Goal: Find specific page/section: Find specific page/section

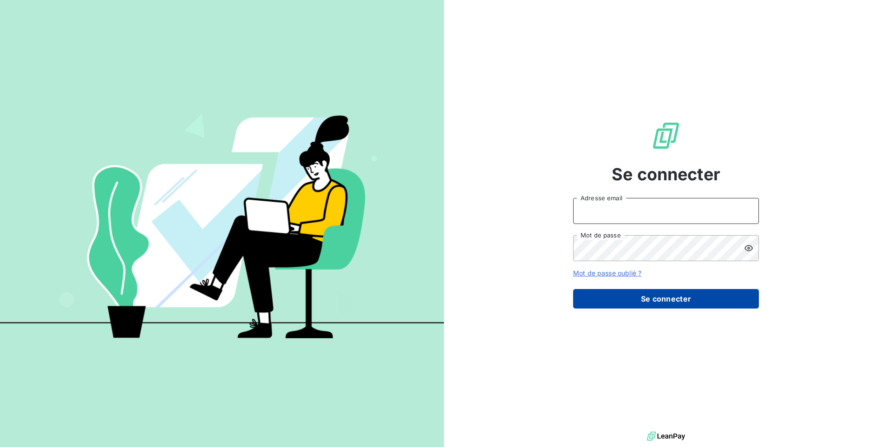
type input "[EMAIL_ADDRESS][DOMAIN_NAME]"
click at [676, 300] on button "Se connecter" at bounding box center [666, 299] width 186 height 20
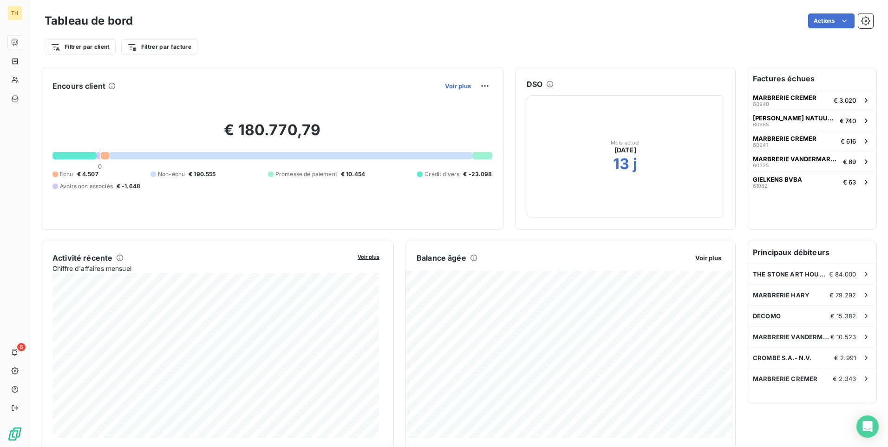
click at [453, 84] on span "Voir plus" at bounding box center [458, 85] width 26 height 7
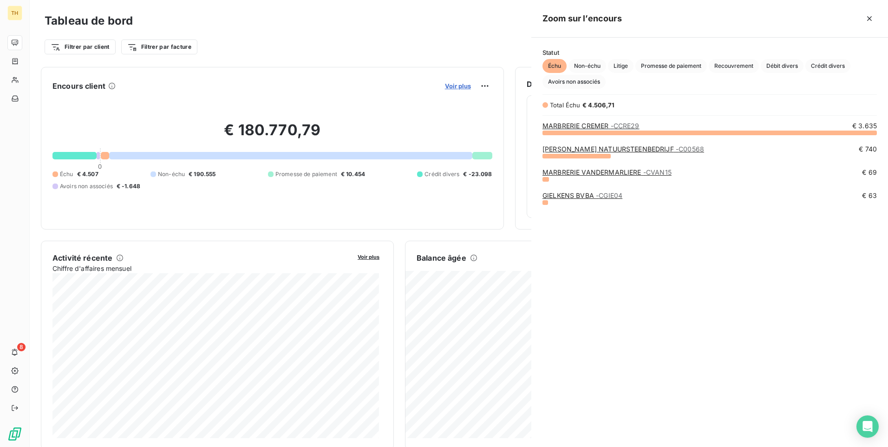
scroll to position [308, 350]
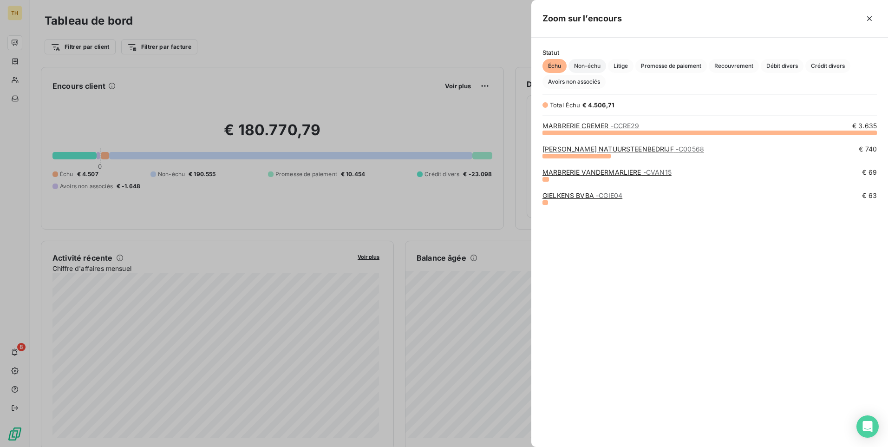
click at [589, 60] on span "Non-échu" at bounding box center [588, 66] width 38 height 14
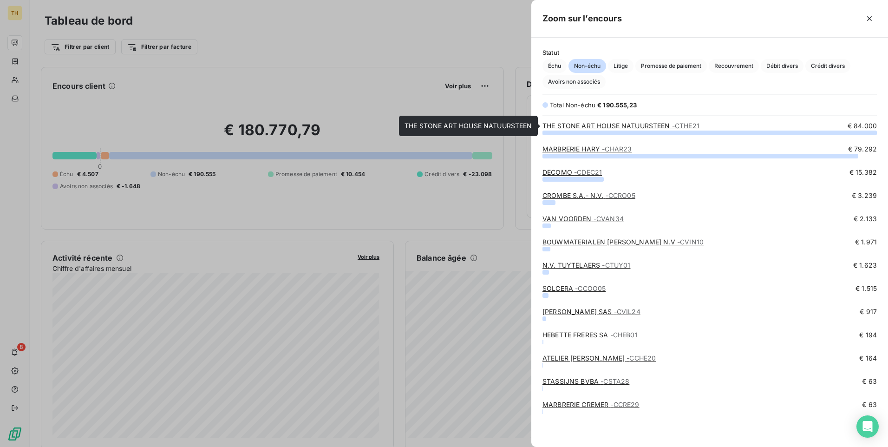
click at [588, 124] on link "THE STONE ART HOUSE NATUURSTEEN - CTHE21" at bounding box center [621, 126] width 157 height 8
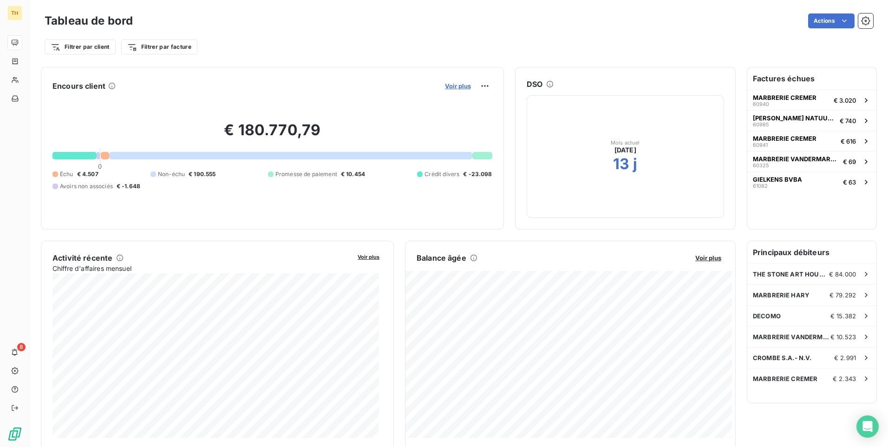
click at [456, 85] on span "Voir plus" at bounding box center [458, 85] width 26 height 7
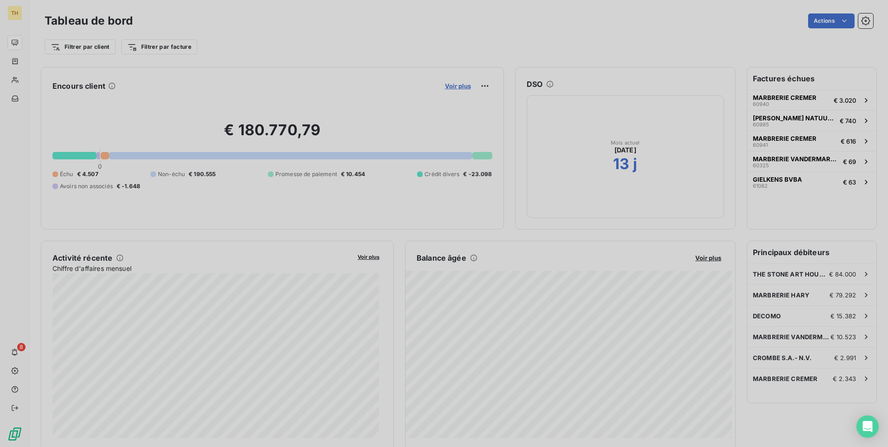
scroll to position [440, 350]
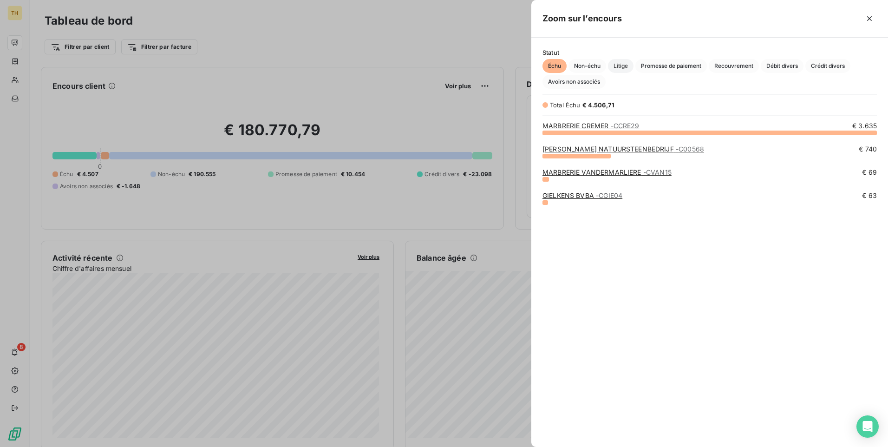
click at [621, 68] on span "Litige" at bounding box center [621, 66] width 26 height 14
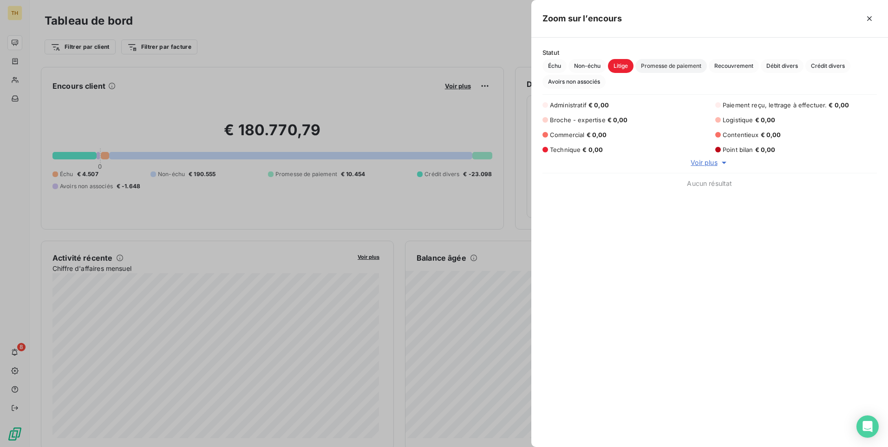
click at [672, 68] on span "Promesse de paiement" at bounding box center [671, 66] width 72 height 14
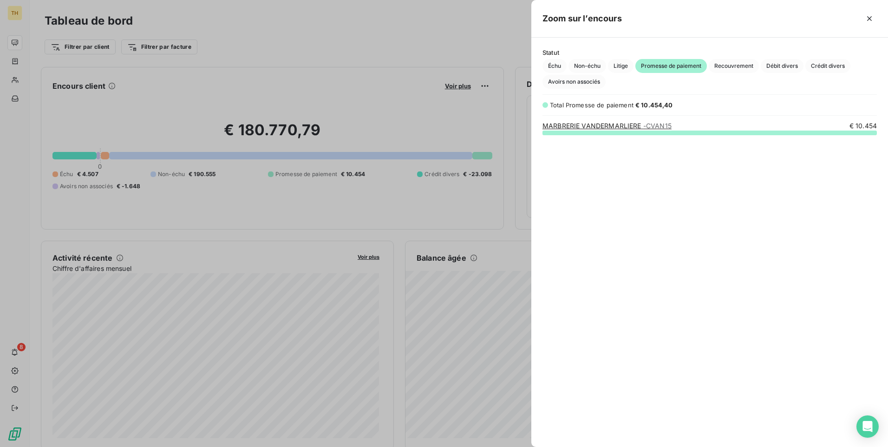
scroll to position [308, 350]
click at [755, 64] on span "Recouvrement" at bounding box center [734, 66] width 50 height 14
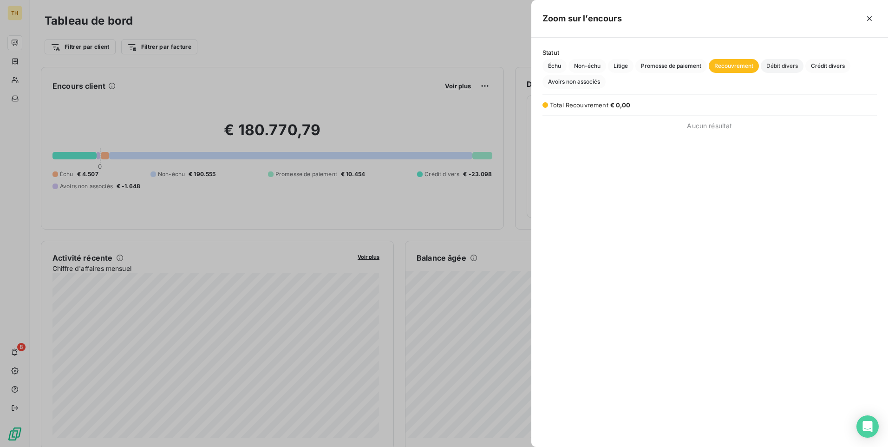
click at [801, 69] on span "Débit divers" at bounding box center [782, 66] width 43 height 14
click at [833, 68] on span "Crédit divers" at bounding box center [827, 66] width 45 height 14
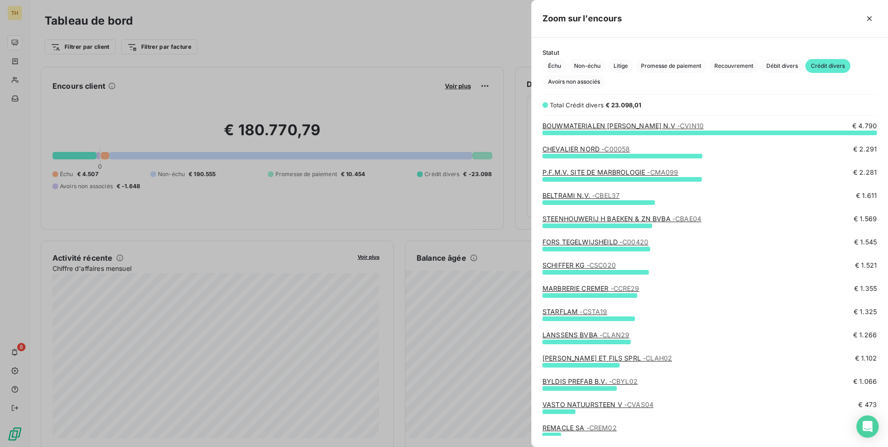
click at [595, 289] on link "MARBRERIE CREMER - CCRE29" at bounding box center [591, 288] width 97 height 8
